Goal: Obtain resource: Download file/media

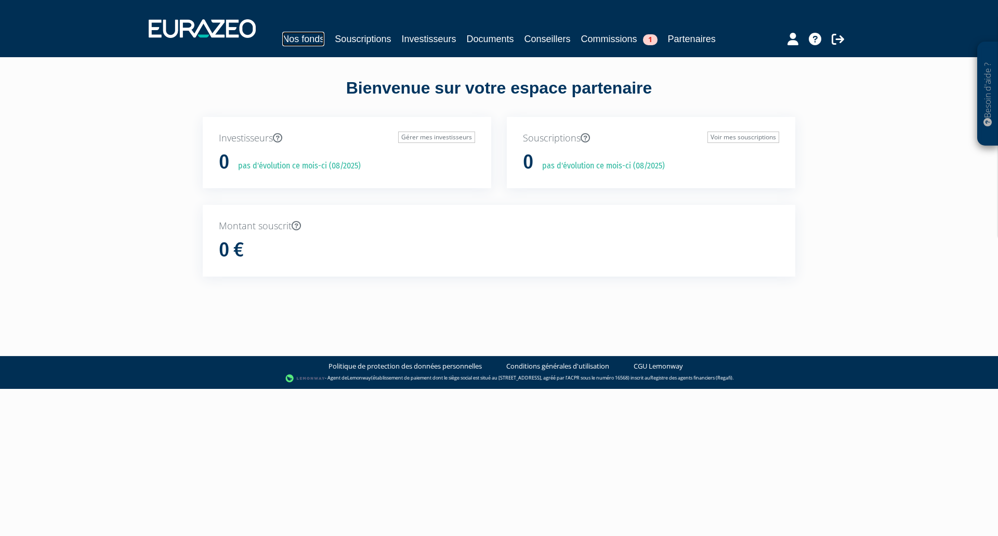
click at [303, 38] on link "Nos fonds" at bounding box center [303, 39] width 42 height 15
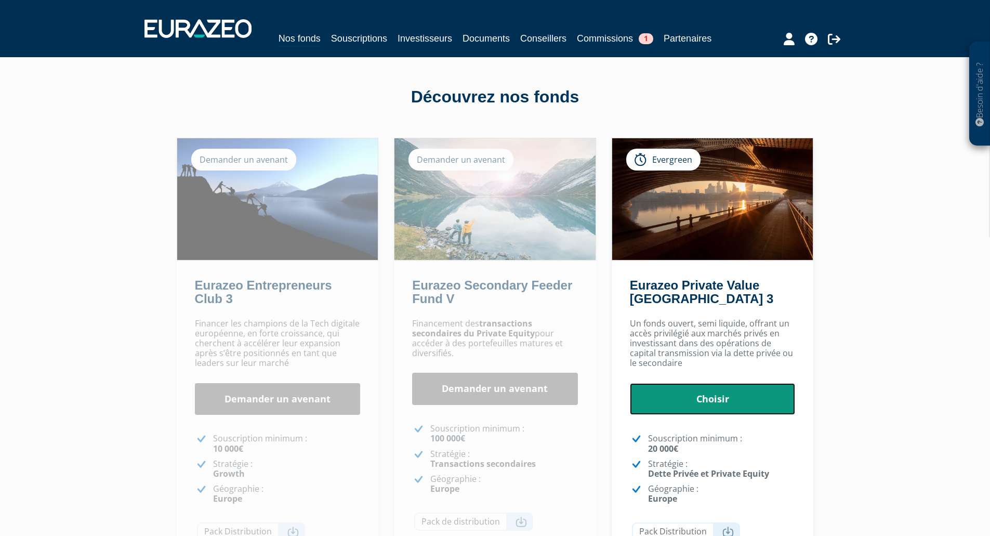
click at [730, 400] on link "Choisir" at bounding box center [713, 399] width 166 height 32
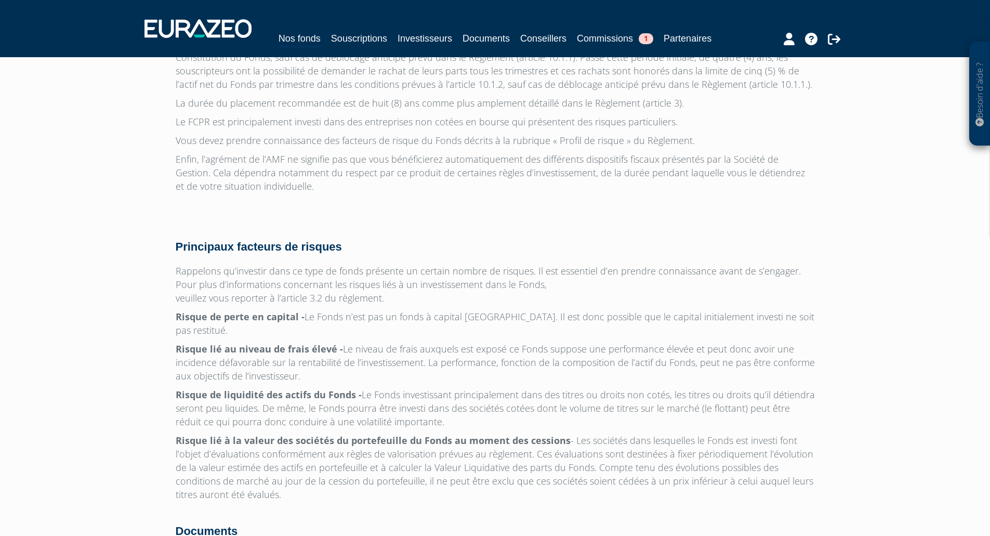
scroll to position [3216, 0]
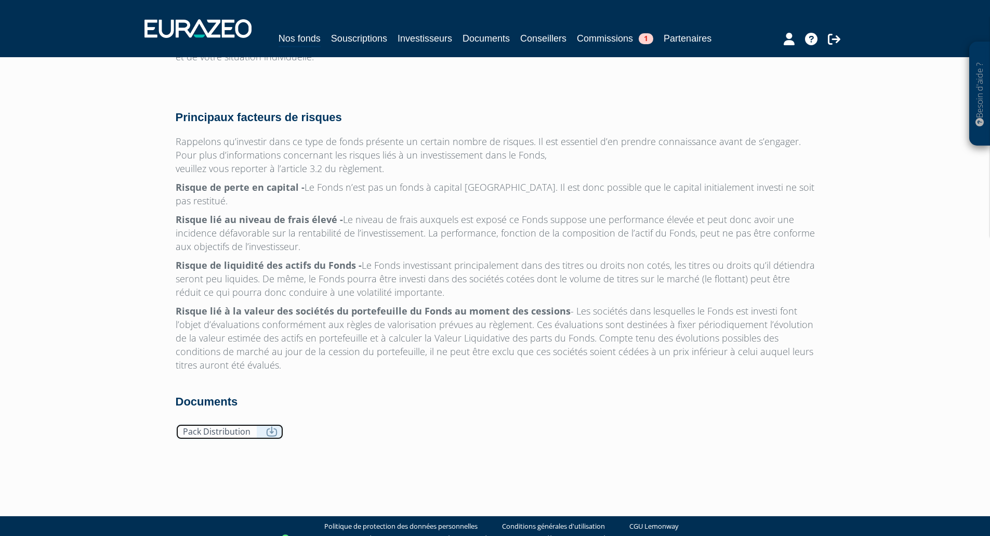
click at [231, 423] on link "Pack Distribution" at bounding box center [230, 431] width 108 height 16
click at [797, 4] on nav "Nos fonds Souscriptions Investisseurs Documents Conseillers Commissions 1 Parte…" at bounding box center [495, 28] width 990 height 57
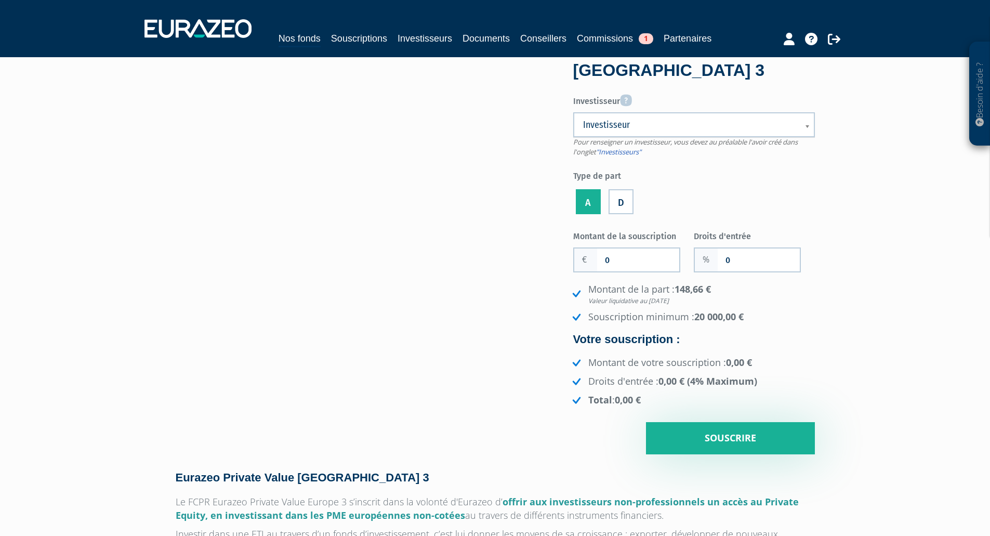
scroll to position [0, 0]
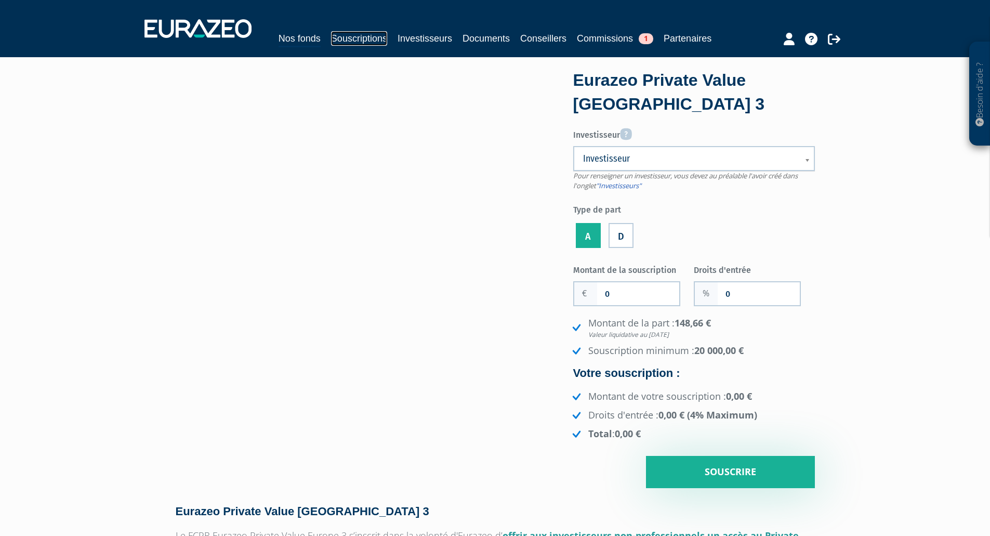
click at [361, 33] on link "Souscriptions" at bounding box center [359, 38] width 56 height 15
click at [489, 38] on link "Documents" at bounding box center [485, 38] width 47 height 15
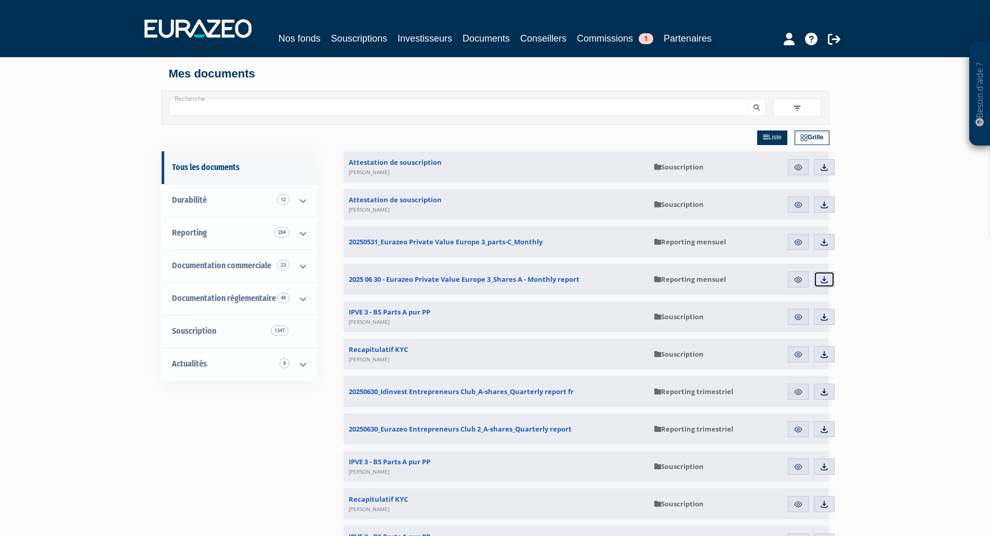
click at [825, 280] on img at bounding box center [823, 279] width 9 height 9
